Goal: Find specific page/section: Find specific page/section

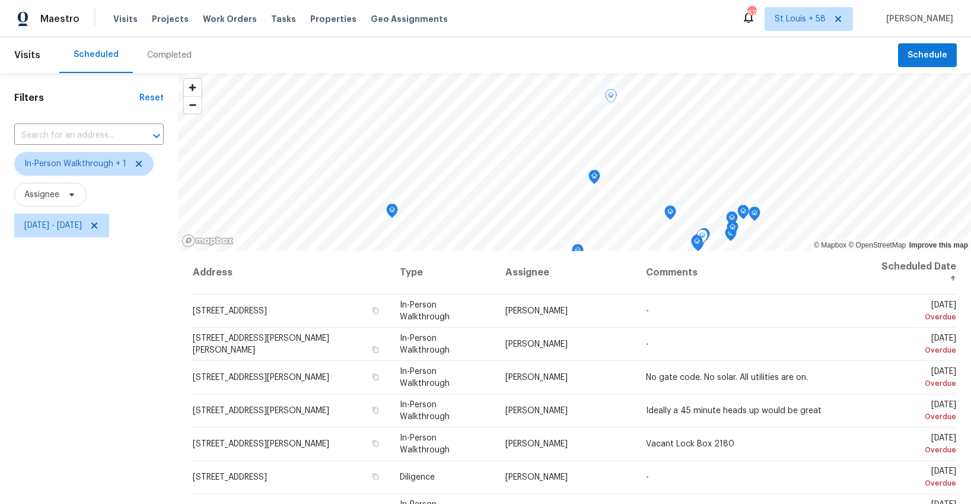
scroll to position [331, 0]
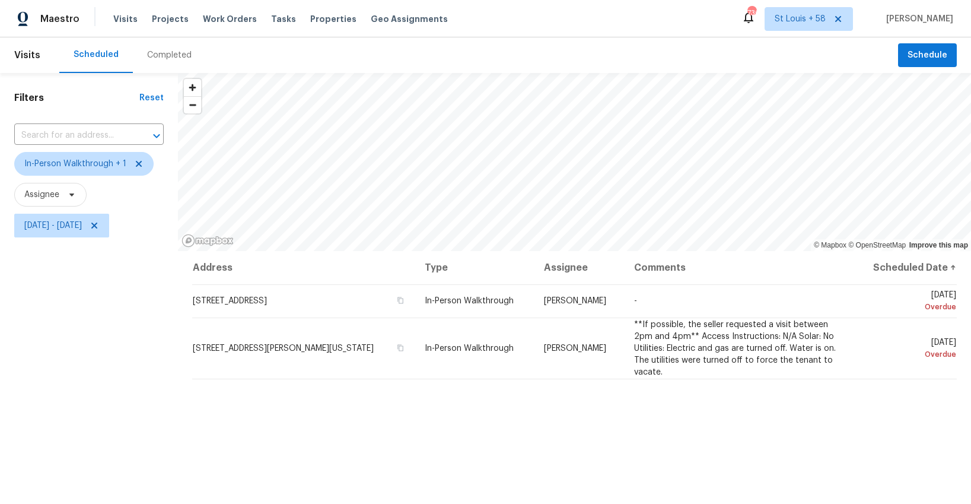
click at [158, 55] on div "Completed" at bounding box center [169, 55] width 44 height 12
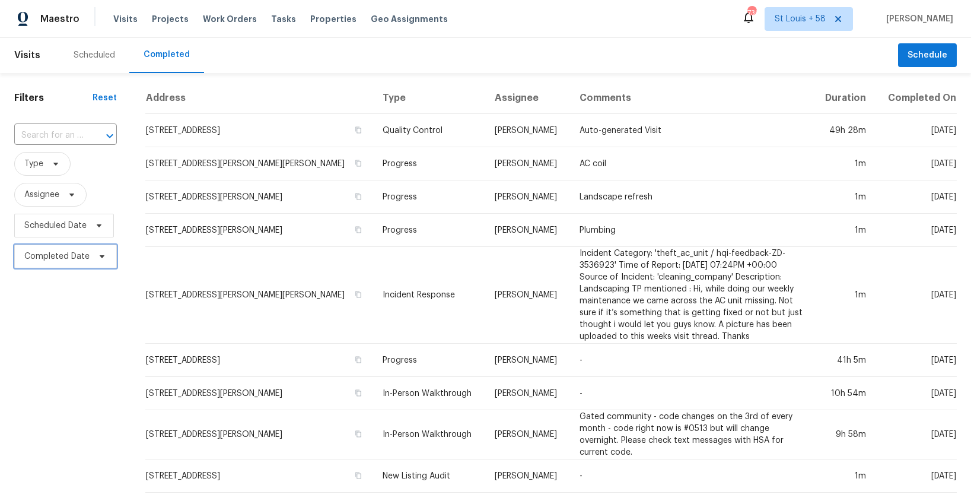
click at [56, 260] on span "Completed Date" at bounding box center [56, 256] width 65 height 12
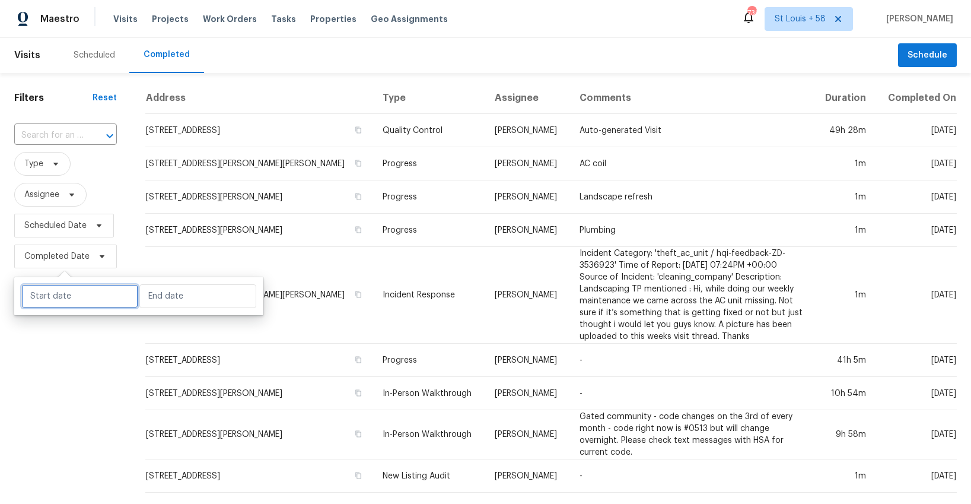
select select "9"
select select "2025"
select select "10"
select select "2025"
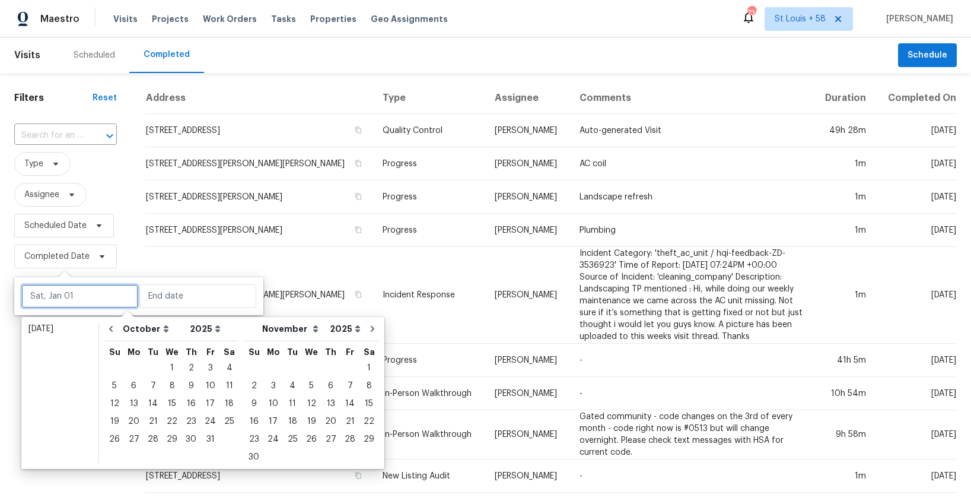
click at [65, 295] on input "text" at bounding box center [79, 296] width 117 height 24
click at [222, 369] on div "4" at bounding box center [229, 367] width 18 height 17
type input "Sat, Oct 04"
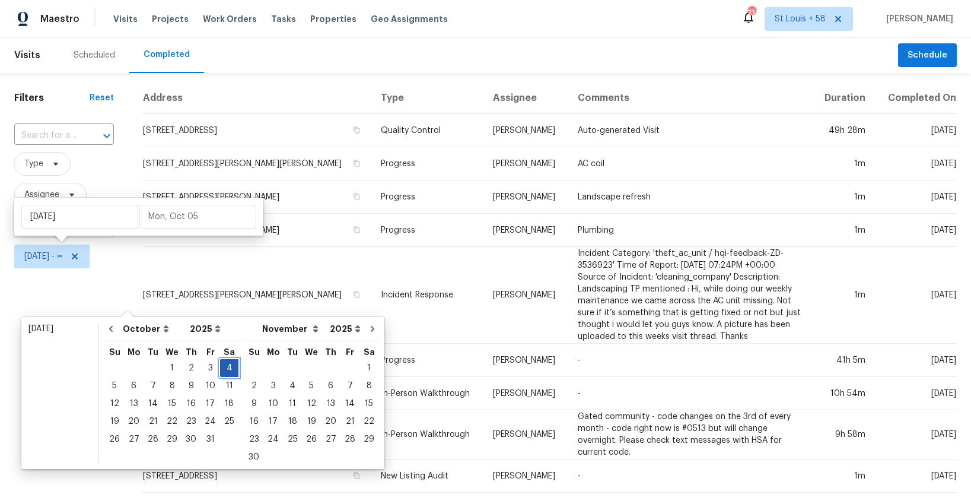
click at [222, 369] on div "4" at bounding box center [229, 367] width 18 height 17
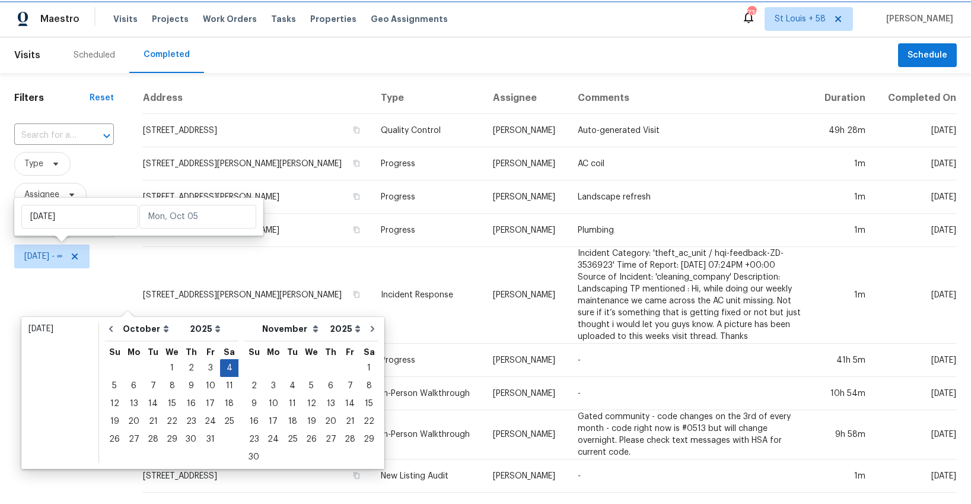
type input "Sat, Oct 04"
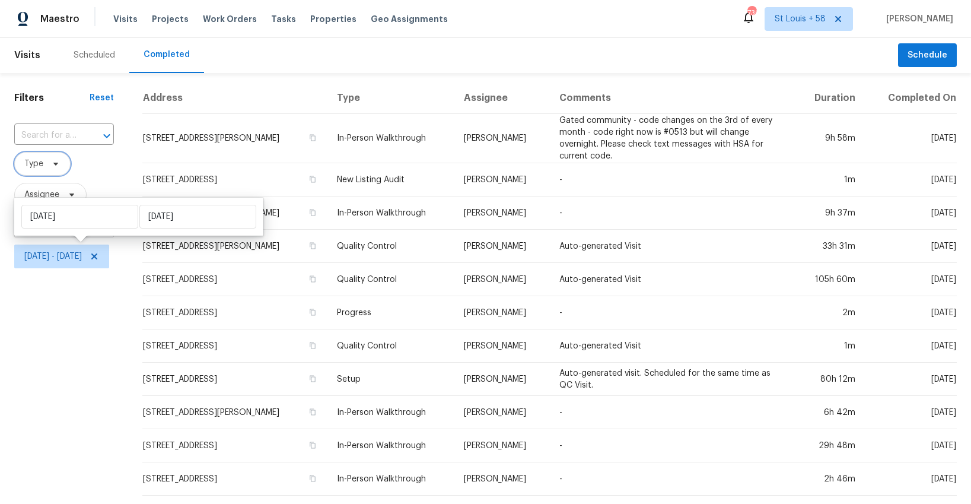
click at [60, 168] on span "Type" at bounding box center [42, 164] width 56 height 24
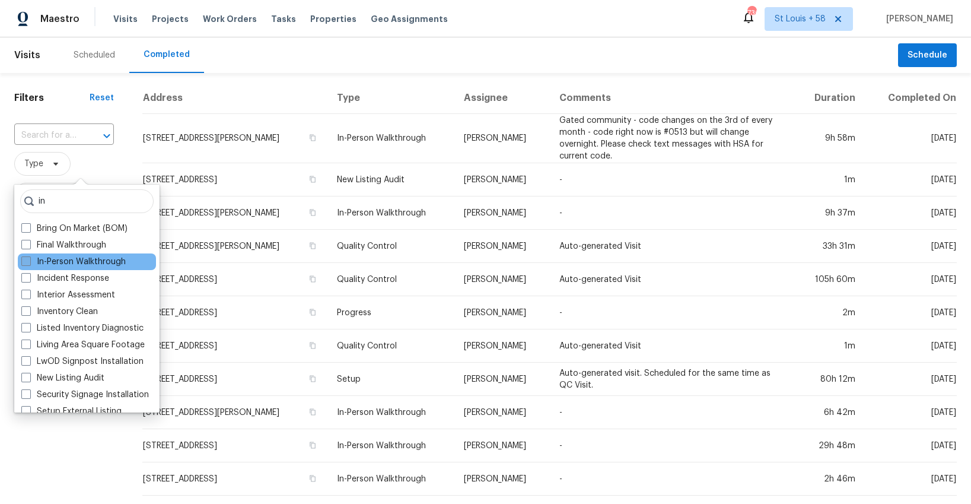
type input "in"
click at [59, 263] on label "In-Person Walkthrough" at bounding box center [73, 262] width 104 height 12
click at [29, 263] on input "In-Person Walkthrough" at bounding box center [25, 260] width 8 height 8
checkbox input "true"
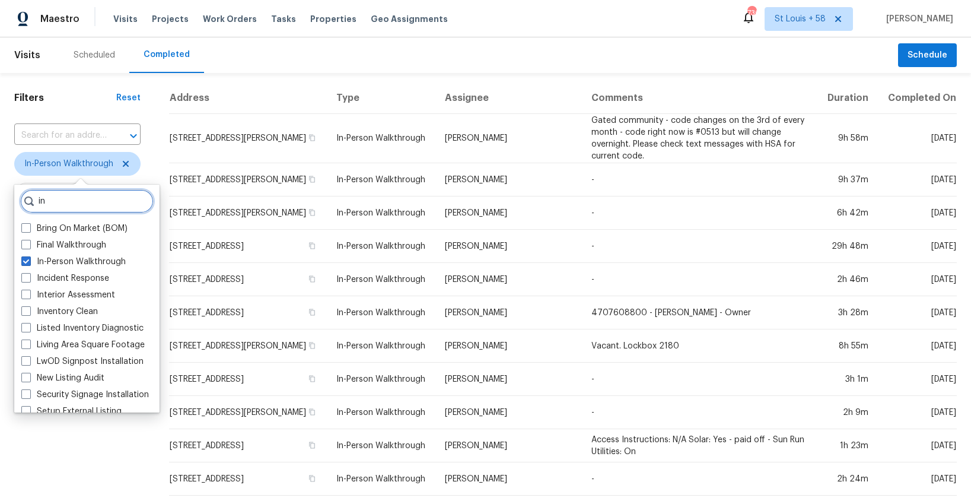
drag, startPoint x: 57, startPoint y: 204, endPoint x: 57, endPoint y: 191, distance: 13.0
click at [57, 191] on input "in" at bounding box center [86, 201] width 133 height 24
type input "i"
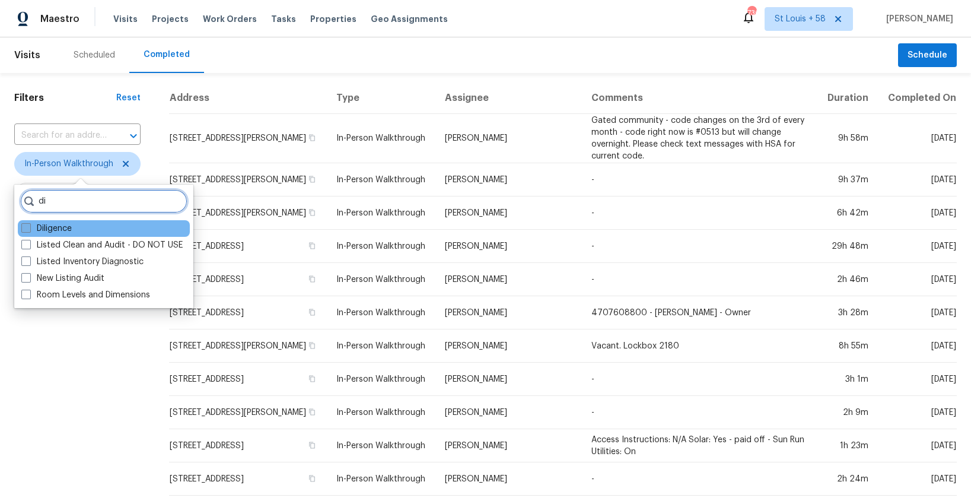
type input "di"
click at [51, 222] on label "Diligence" at bounding box center [46, 228] width 50 height 12
click at [29, 222] on input "Diligence" at bounding box center [25, 226] width 8 height 8
checkbox input "true"
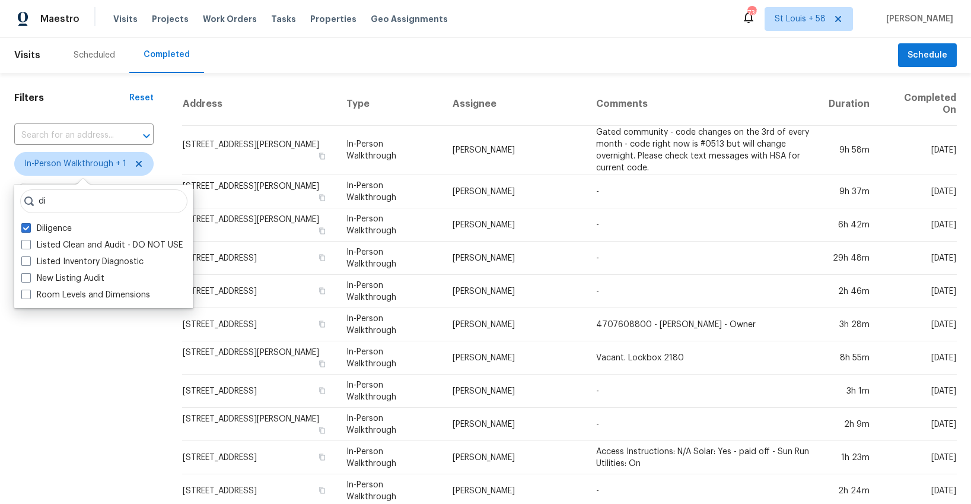
click at [91, 344] on div "Filters Reset ​ In-Person Walkthrough + 1 Assignee Scheduled Date Sat, Oct 04 -…" at bounding box center [84, 457] width 168 height 769
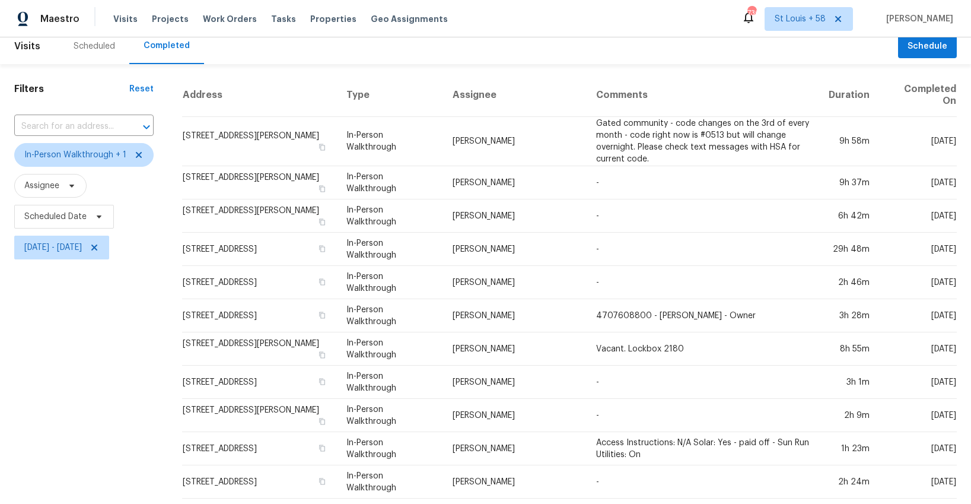
scroll to position [7, 0]
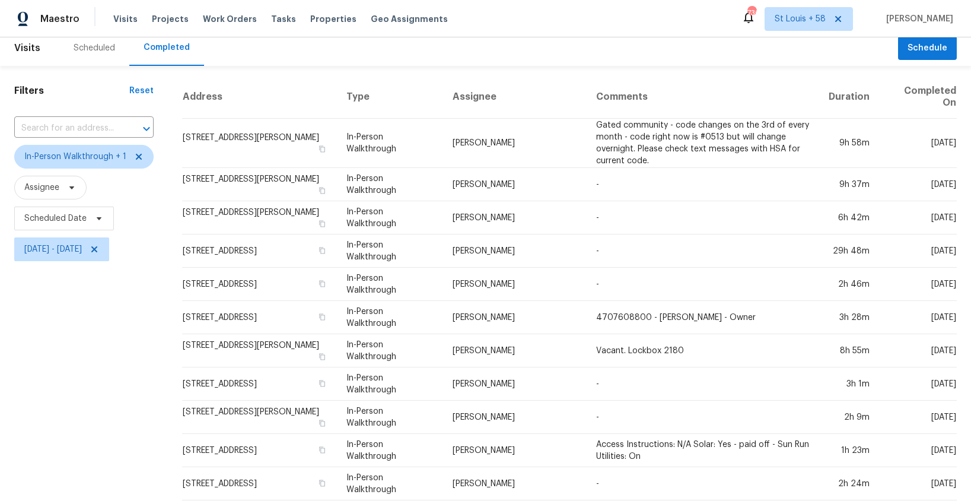
click at [88, 50] on div "Scheduled" at bounding box center [95, 48] width 42 height 12
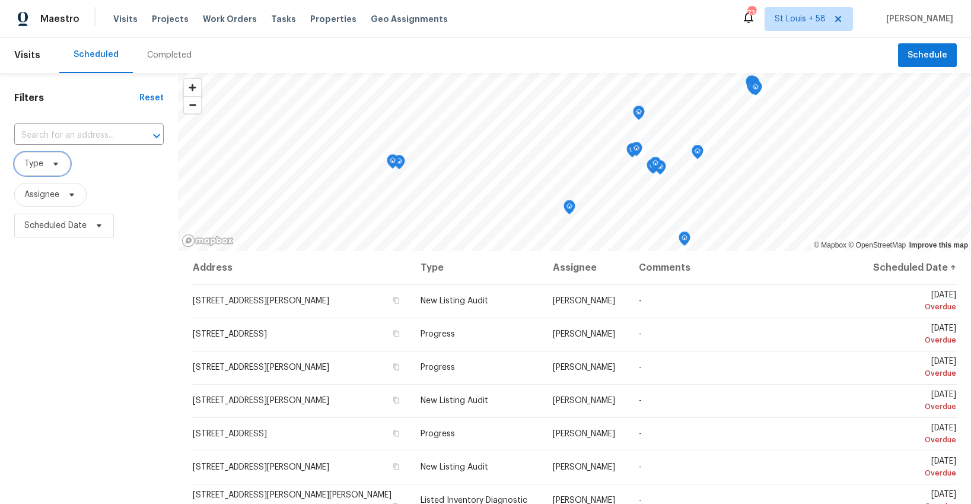
click at [42, 168] on span "Type" at bounding box center [33, 164] width 19 height 12
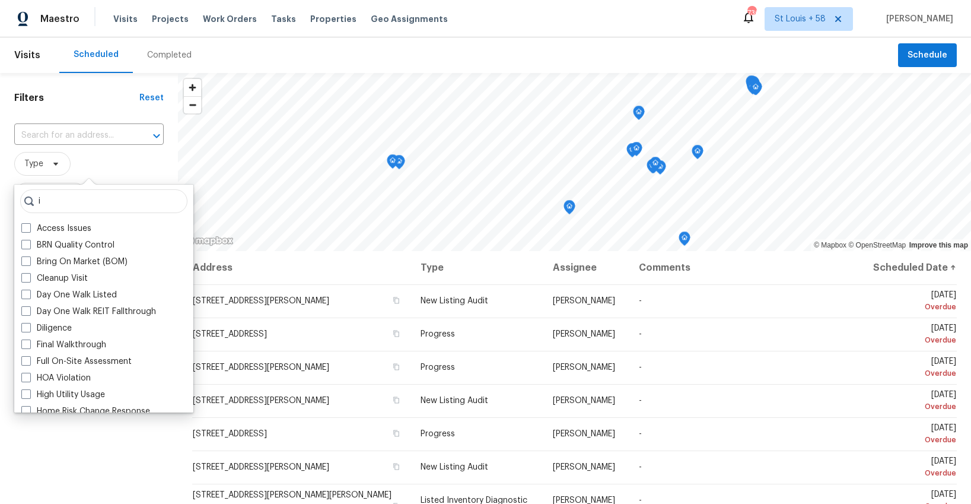
type input "in"
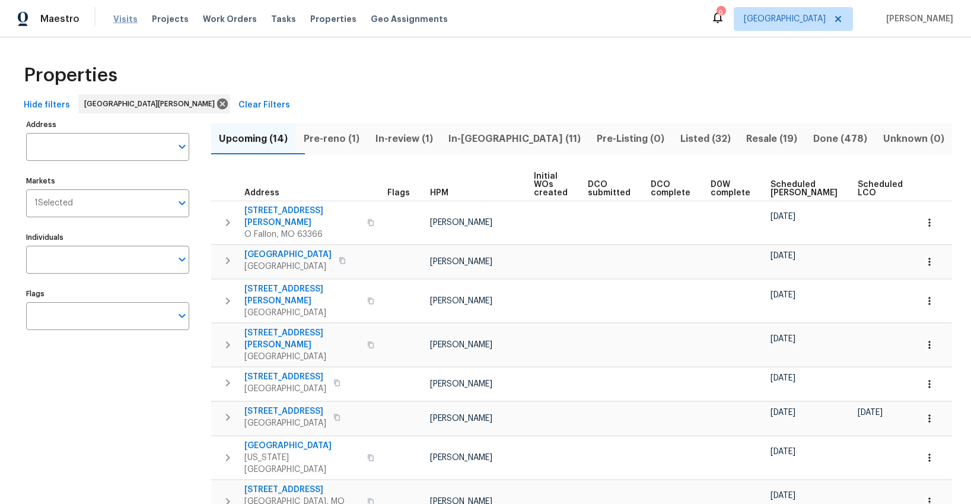
click at [114, 20] on span "Visits" at bounding box center [125, 19] width 24 height 12
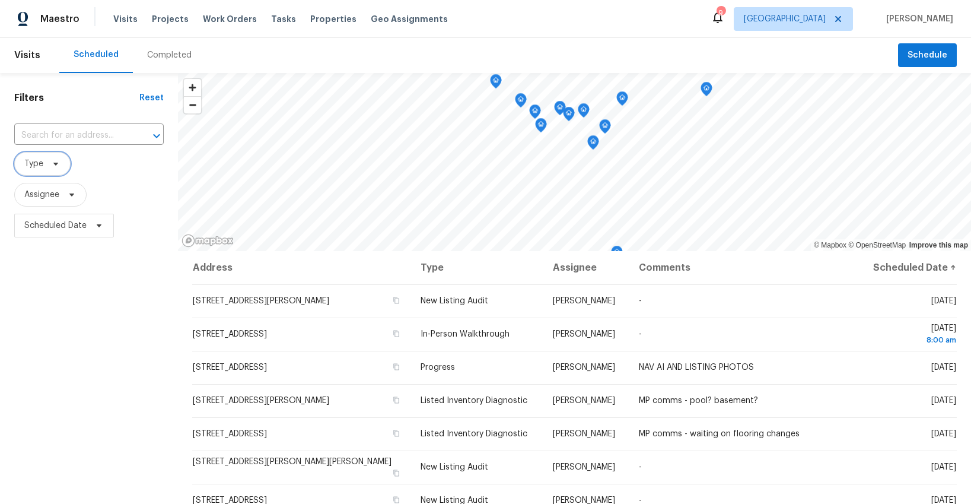
click at [51, 162] on icon at bounding box center [55, 163] width 9 height 9
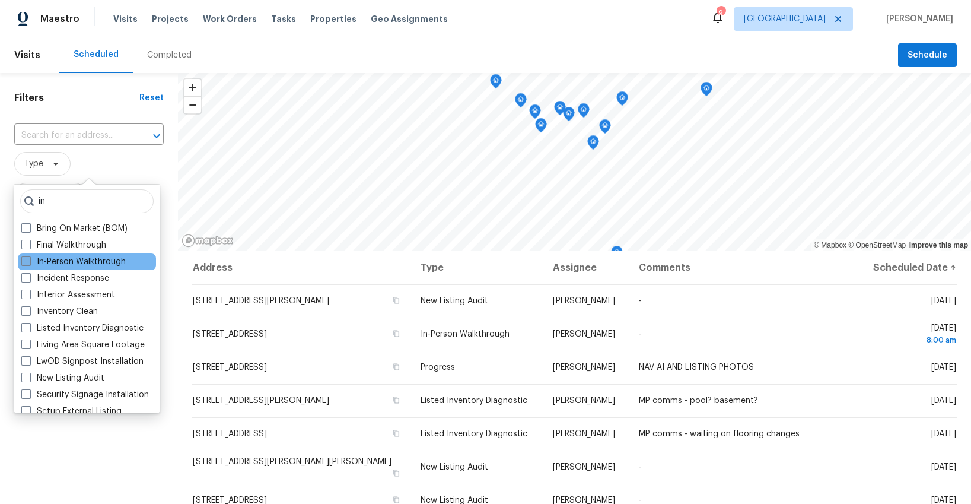
type input "in"
click at [63, 262] on label "In-Person Walkthrough" at bounding box center [73, 262] width 104 height 12
click at [29, 262] on input "In-Person Walkthrough" at bounding box center [25, 260] width 8 height 8
checkbox input "true"
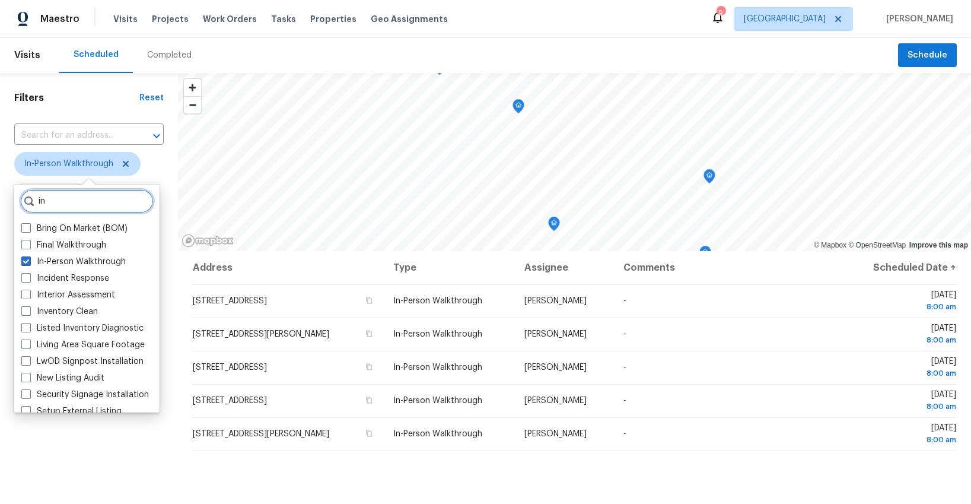
drag, startPoint x: 50, startPoint y: 201, endPoint x: 21, endPoint y: 200, distance: 29.1
click at [21, 200] on input "in" at bounding box center [86, 201] width 133 height 24
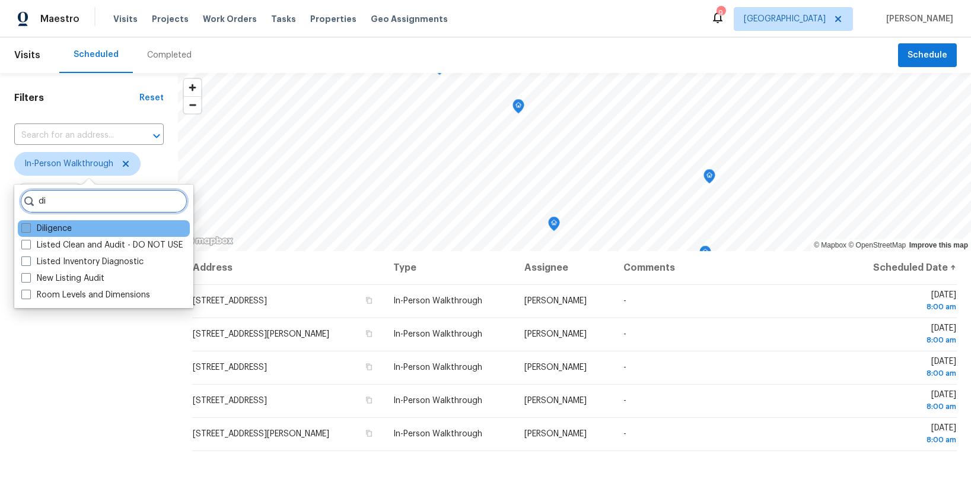
type input "di"
click at [52, 227] on label "Diligence" at bounding box center [46, 228] width 50 height 12
click at [29, 227] on input "Diligence" at bounding box center [25, 226] width 8 height 8
checkbox input "true"
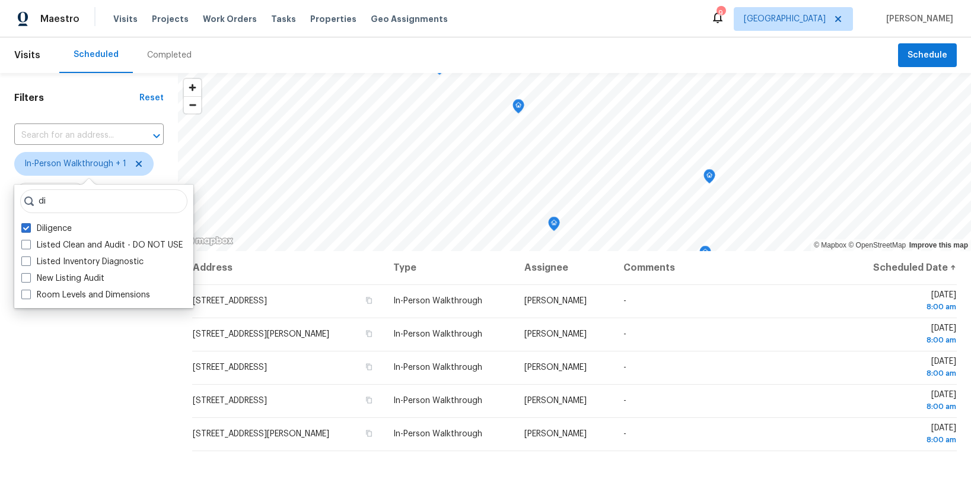
click at [114, 392] on div "Filters Reset ​ In-Person Walkthrough + 1 Assignee Scheduled Date" at bounding box center [89, 363] width 178 height 581
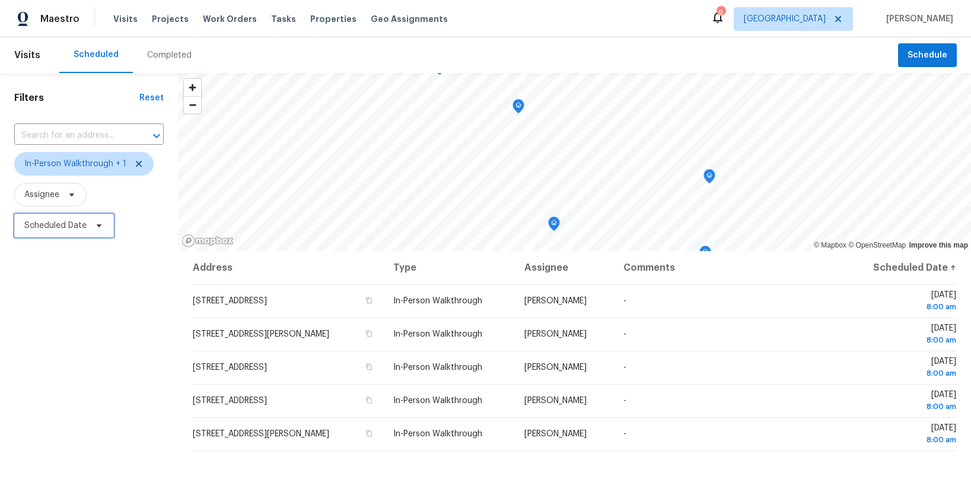
click at [82, 226] on span "Scheduled Date" at bounding box center [55, 225] width 62 height 12
click at [84, 342] on div "Filters Reset ​ In-Person Walkthrough + 1 Assignee Scheduled Date" at bounding box center [89, 363] width 178 height 581
click at [826, 20] on span "[GEOGRAPHIC_DATA]" at bounding box center [785, 19] width 82 height 12
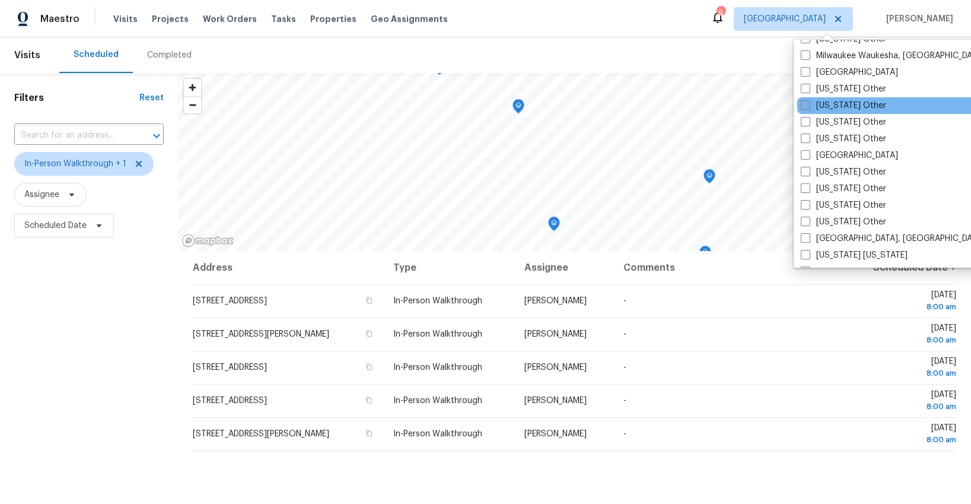
scroll to position [1005, 0]
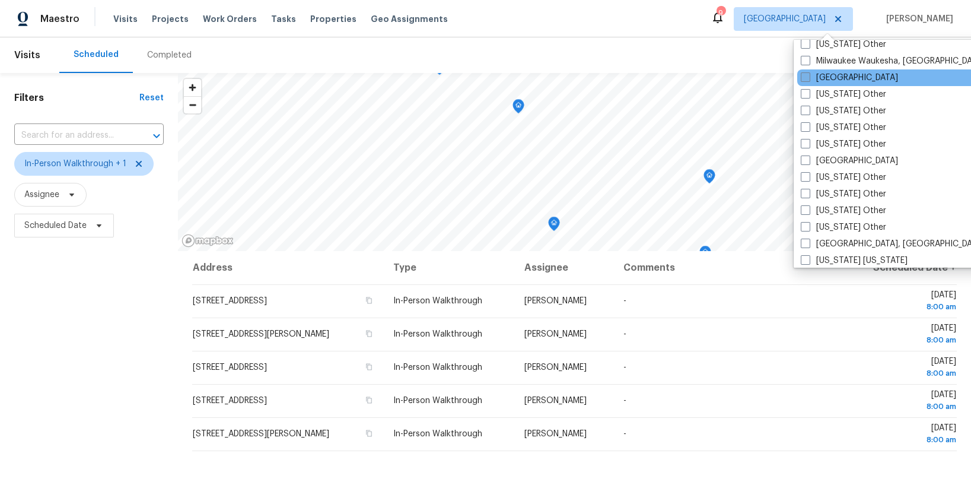
click at [831, 74] on label "Minneapolis" at bounding box center [849, 78] width 97 height 12
click at [808, 74] on input "Minneapolis" at bounding box center [805, 76] width 8 height 8
checkbox input "true"
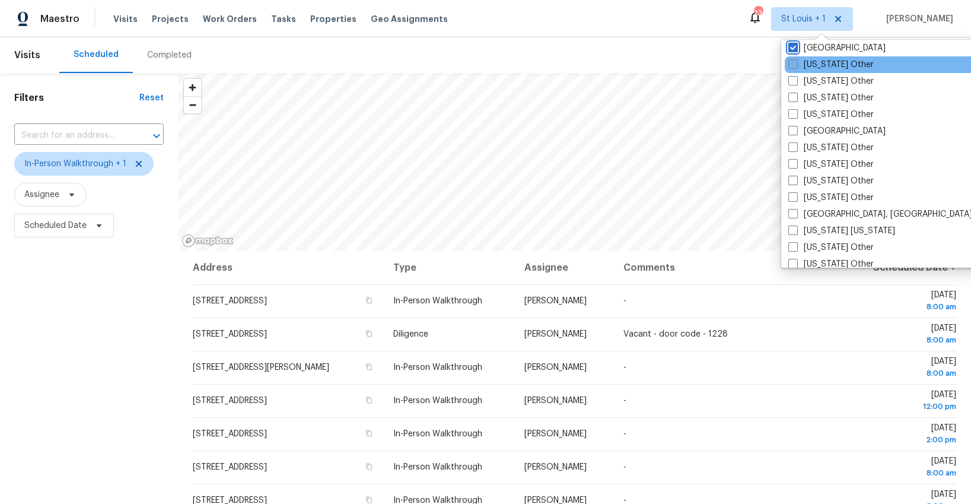
scroll to position [1038, 0]
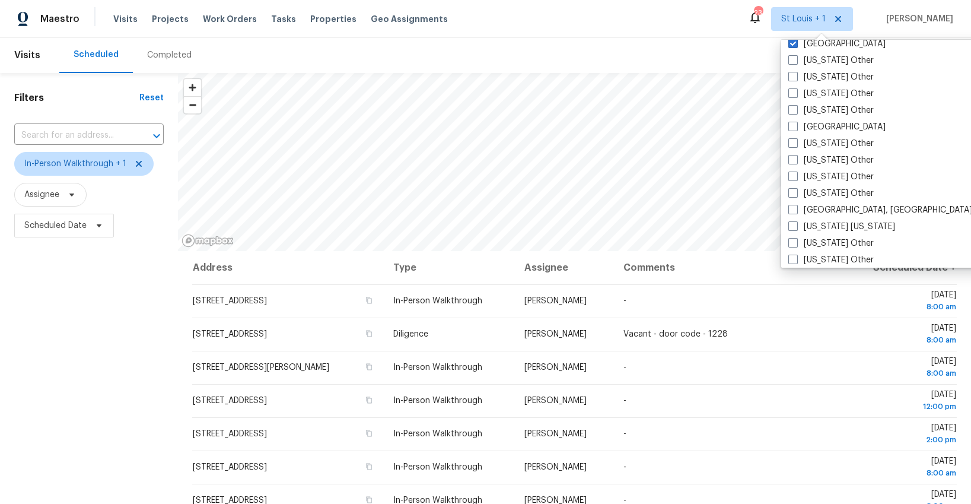
click at [89, 266] on div "Filters Reset ​ In-Person Walkthrough + 1 Assignee Scheduled Date" at bounding box center [89, 363] width 178 height 581
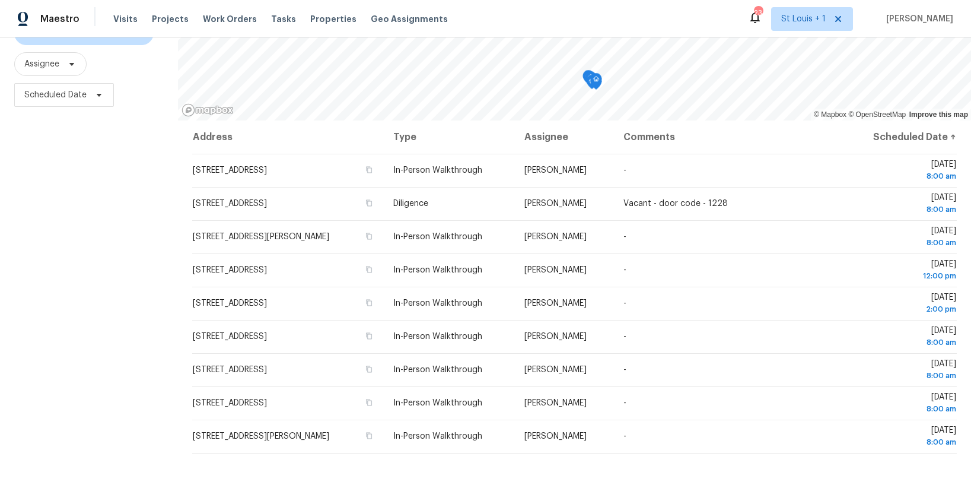
scroll to position [129, 0]
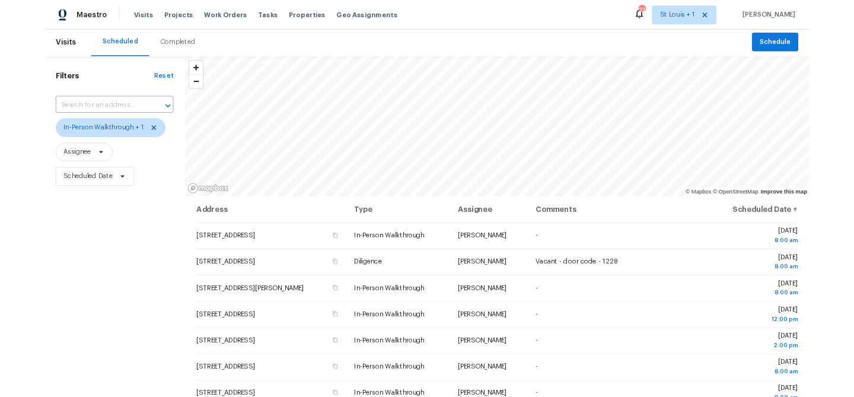
scroll to position [2, 0]
